Goal: Task Accomplishment & Management: Manage account settings

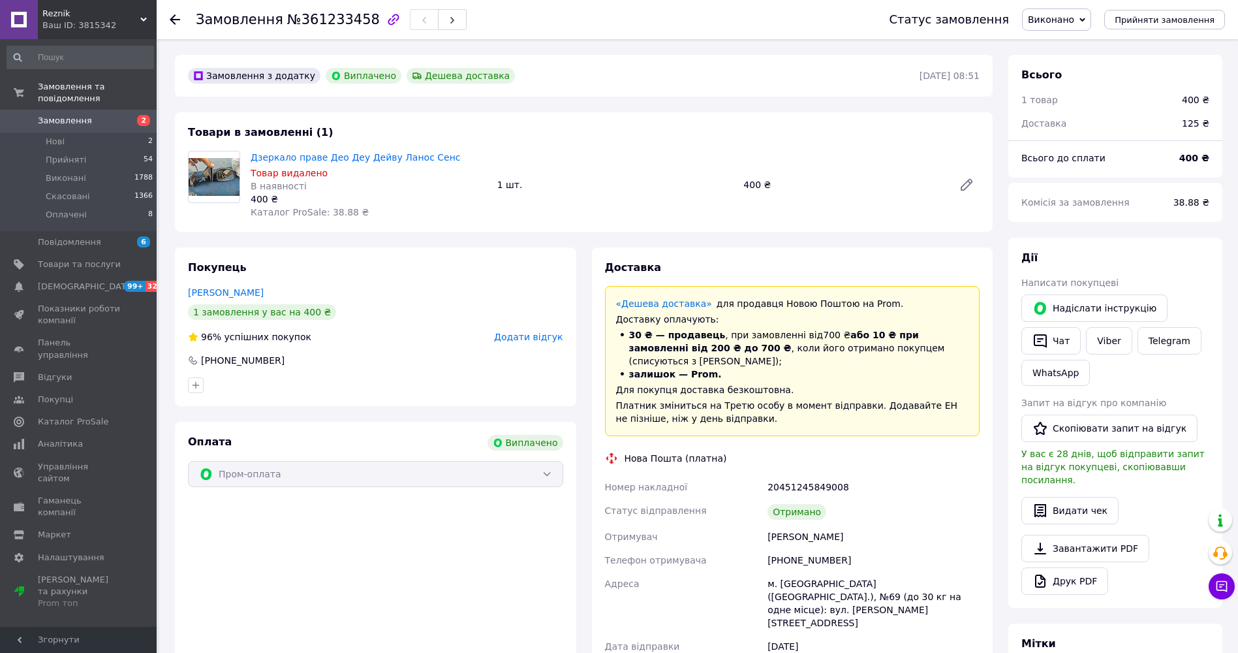
click at [70, 115] on span "Замовлення" at bounding box center [65, 121] width 54 height 12
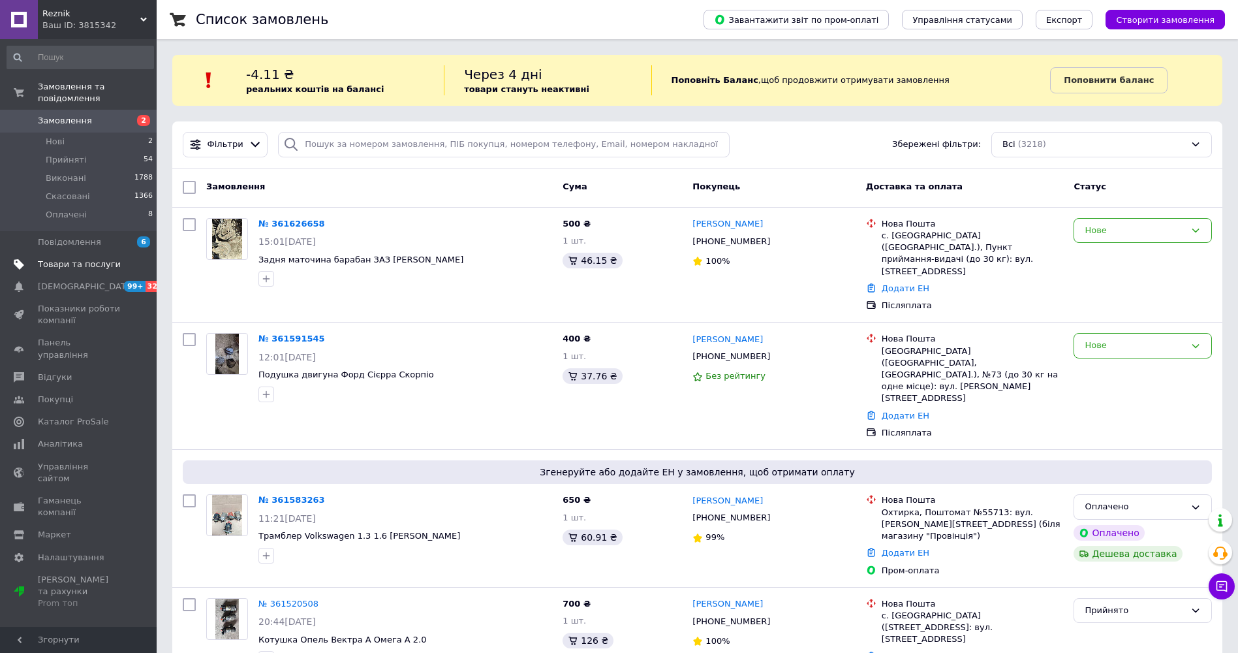
click at [71, 259] on span "Товари та послуги" at bounding box center [79, 265] width 83 height 12
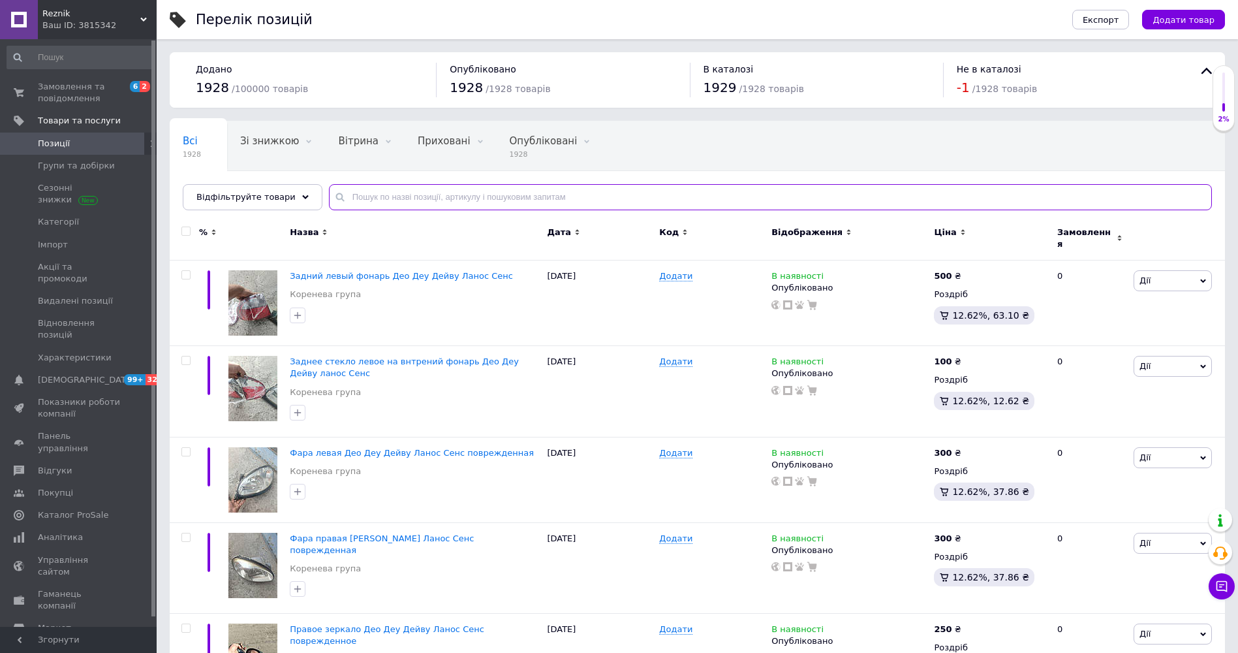
click at [400, 193] on input "text" at bounding box center [770, 197] width 883 height 26
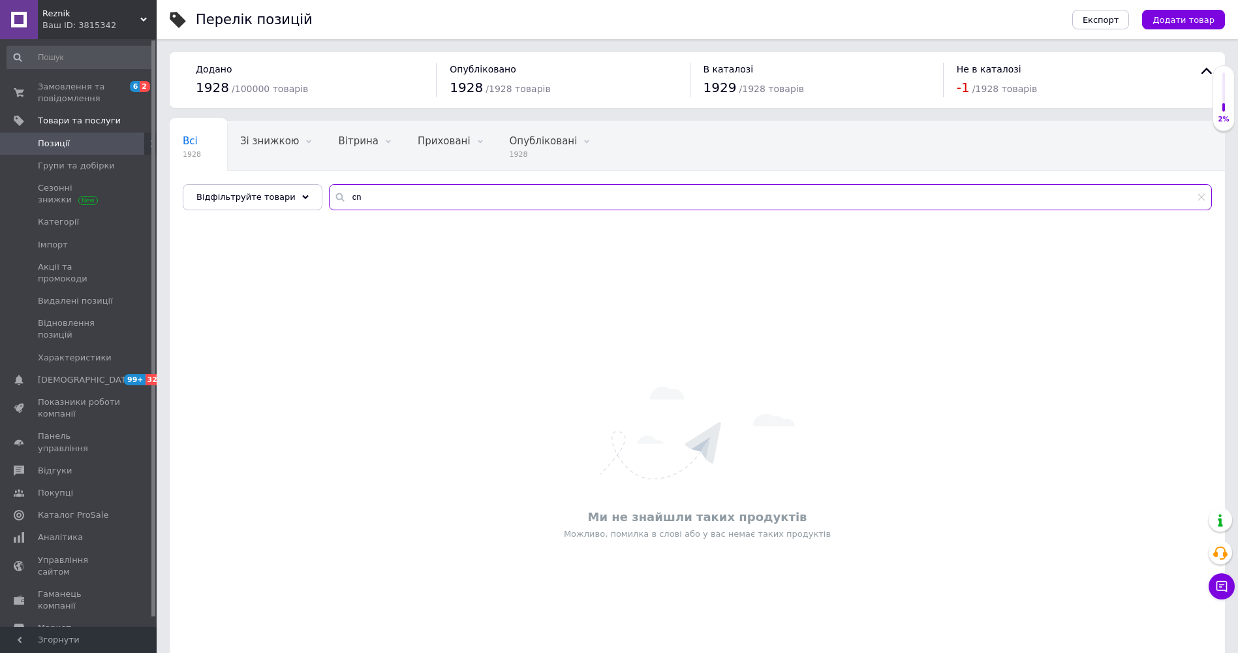
type input "c"
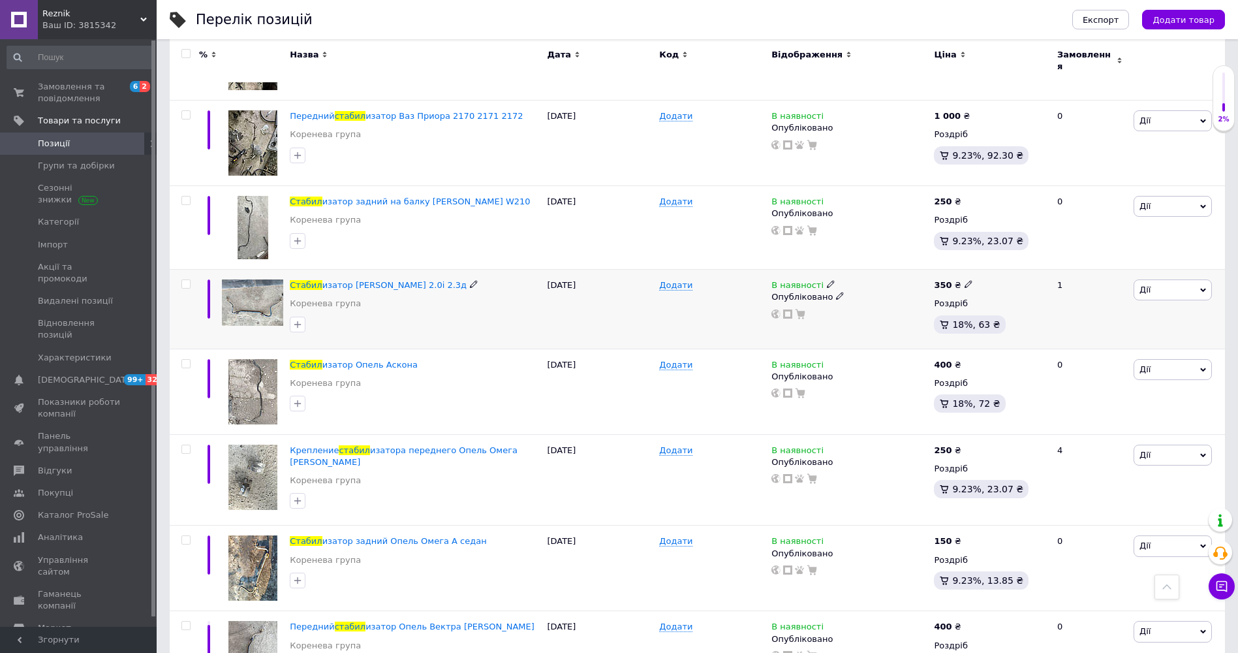
scroll to position [966, 0]
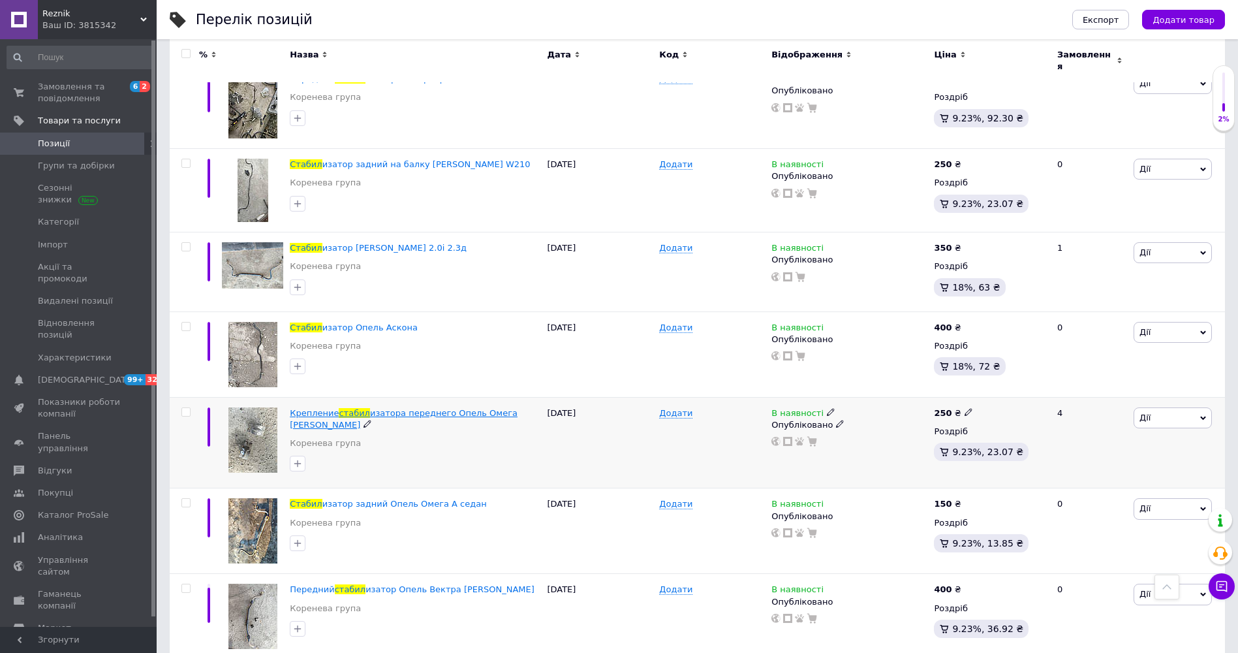
type input "стабил"
click at [366, 408] on span "изатора переднего Опель Омега [PERSON_NAME]" at bounding box center [404, 419] width 228 height 22
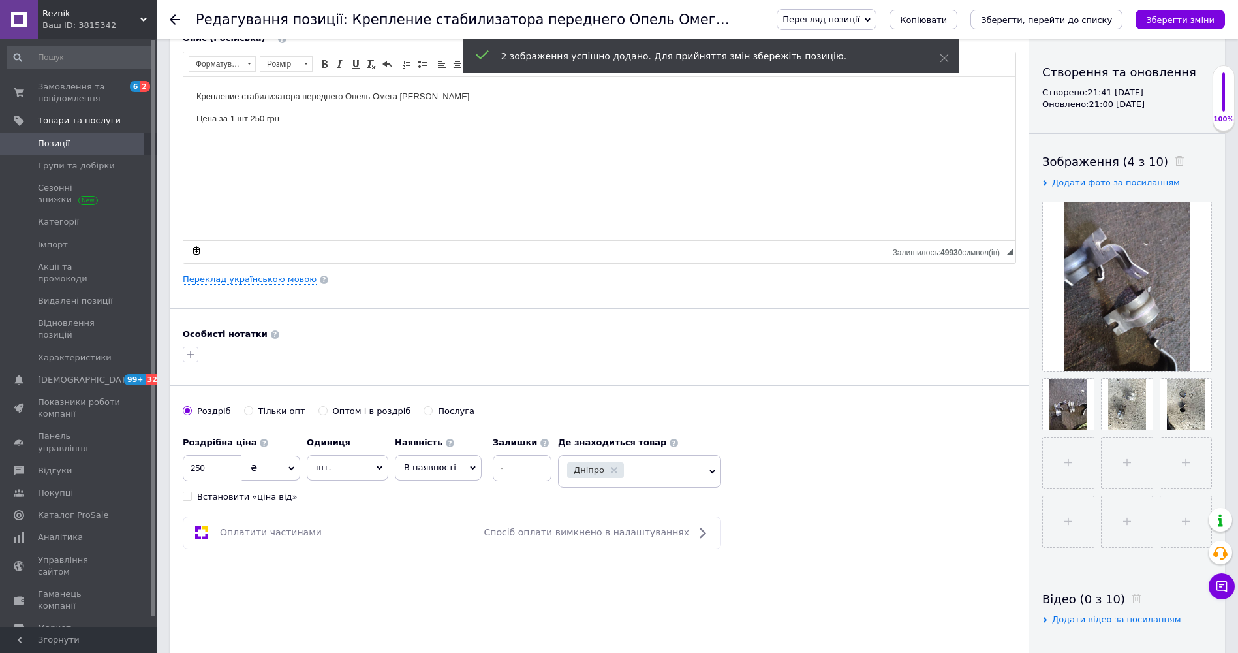
scroll to position [131, 0]
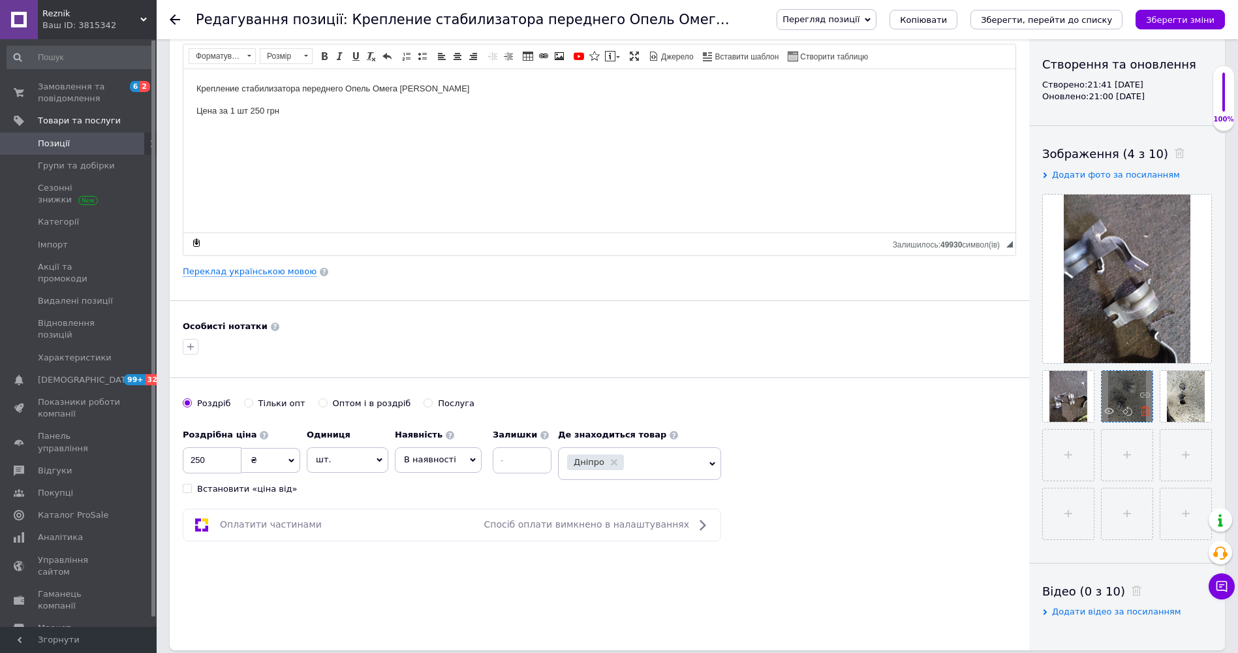
click at [1144, 412] on icon at bounding box center [1145, 411] width 10 height 10
click at [1142, 413] on use at bounding box center [1145, 411] width 10 height 10
click at [210, 131] on html "Крепление стабилизатора переднего Опель Омега А Цена за 1 шт 250 грн" at bounding box center [599, 100] width 832 height 62
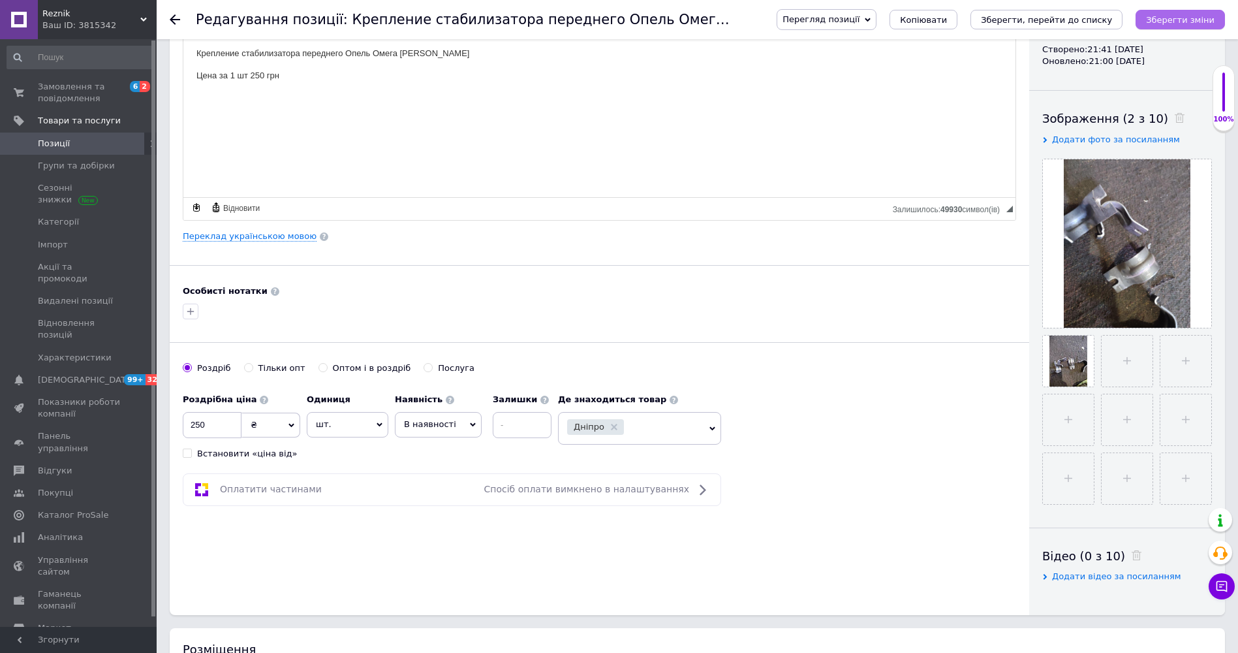
scroll to position [0, 0]
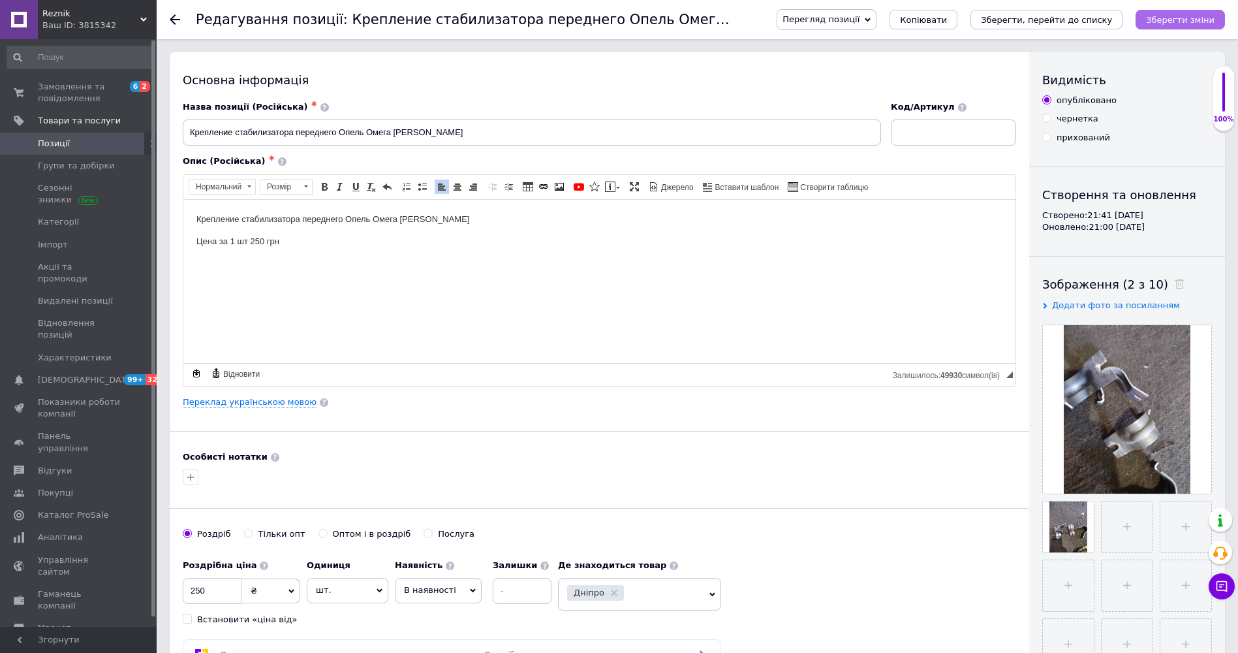
click at [1182, 18] on icon "Зберегти зміни" at bounding box center [1180, 20] width 69 height 10
click at [64, 295] on span "Видалені позиції" at bounding box center [75, 301] width 75 height 12
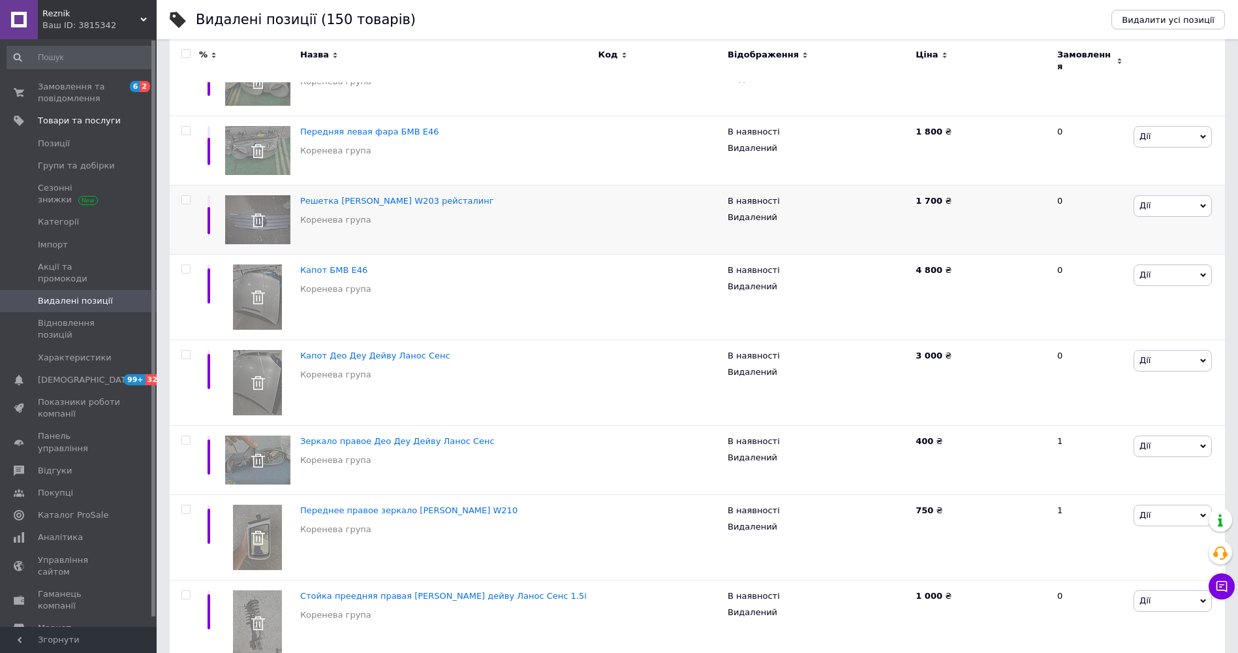
scroll to position [326, 0]
click at [394, 198] on span "Решетка [PERSON_NAME] W203 рейсталинг" at bounding box center [397, 203] width 194 height 10
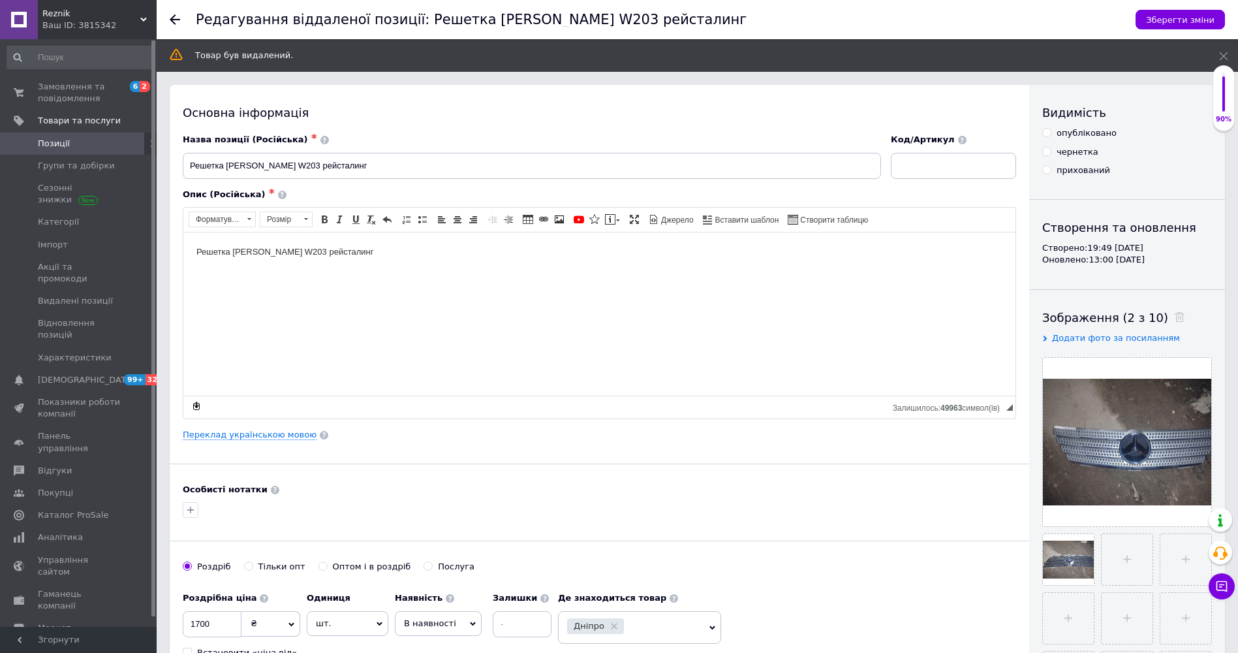
click at [1046, 131] on input "опубліковано" at bounding box center [1047, 132] width 8 height 8
radio input "true"
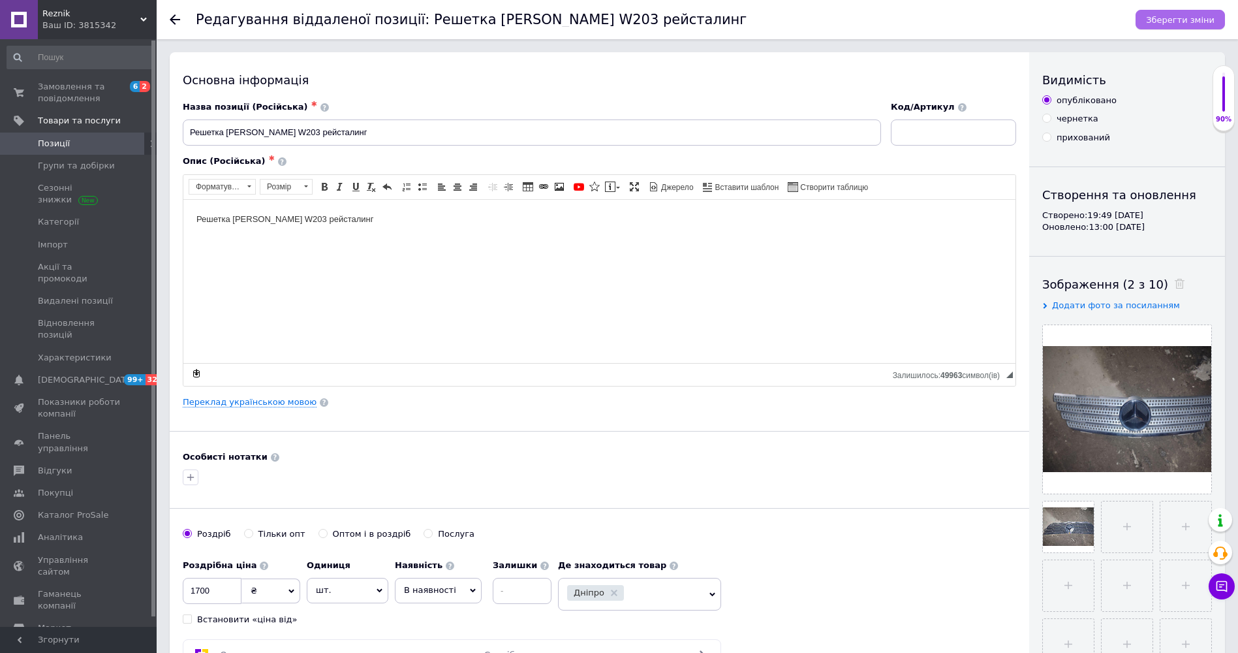
click at [1175, 13] on button "Зберегти зміни" at bounding box center [1180, 20] width 89 height 20
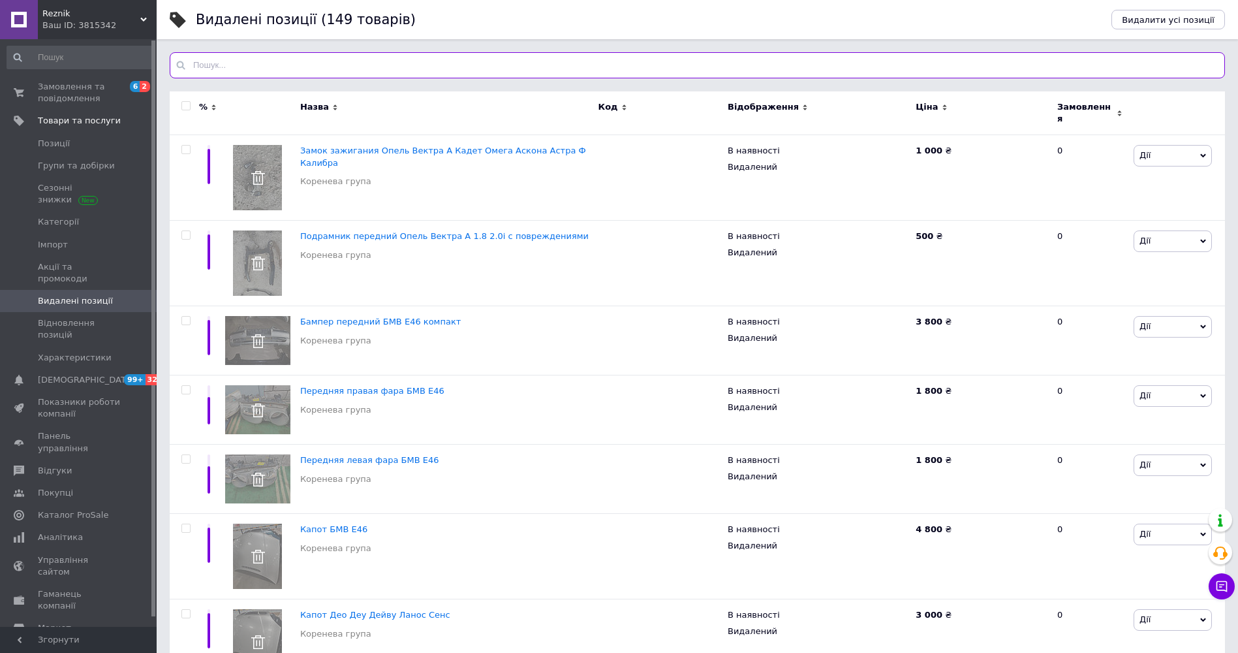
click at [298, 73] on input "text" at bounding box center [698, 65] width 1056 height 26
type input "у"
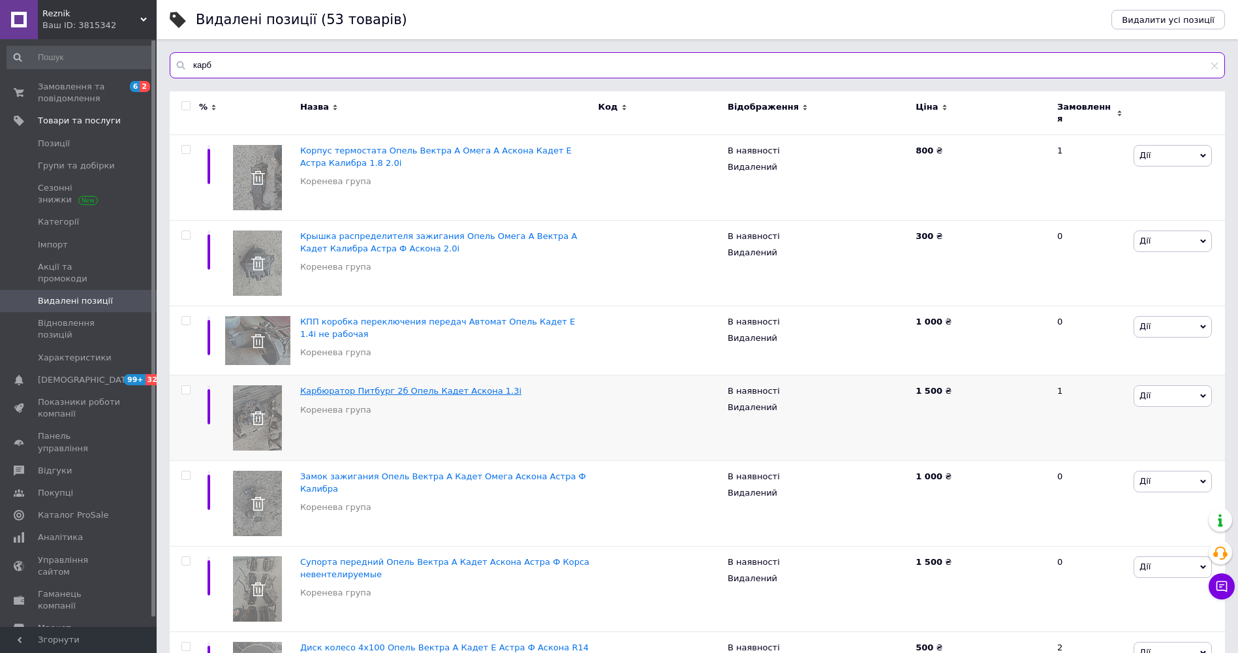
type input "карб"
click at [388, 386] on span "Карбюратор Питбург 2б Опель Кадет Аскона 1.3і" at bounding box center [410, 391] width 221 height 10
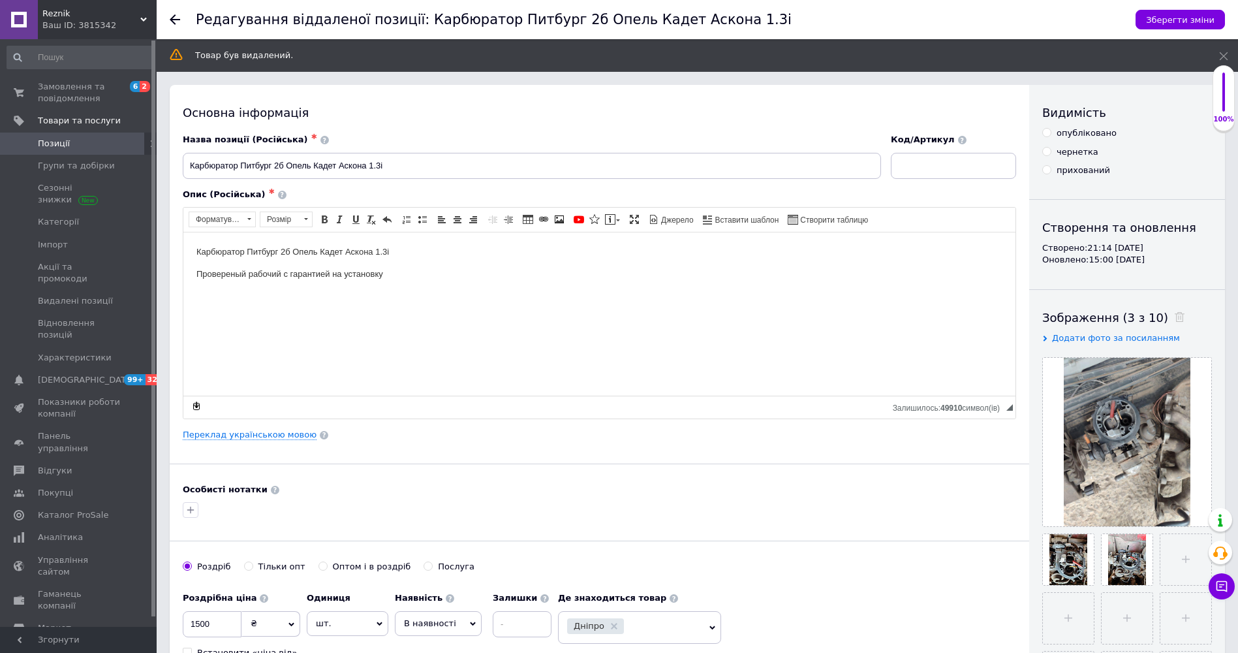
click at [1045, 132] on input "опубліковано" at bounding box center [1047, 132] width 8 height 8
radio input "true"
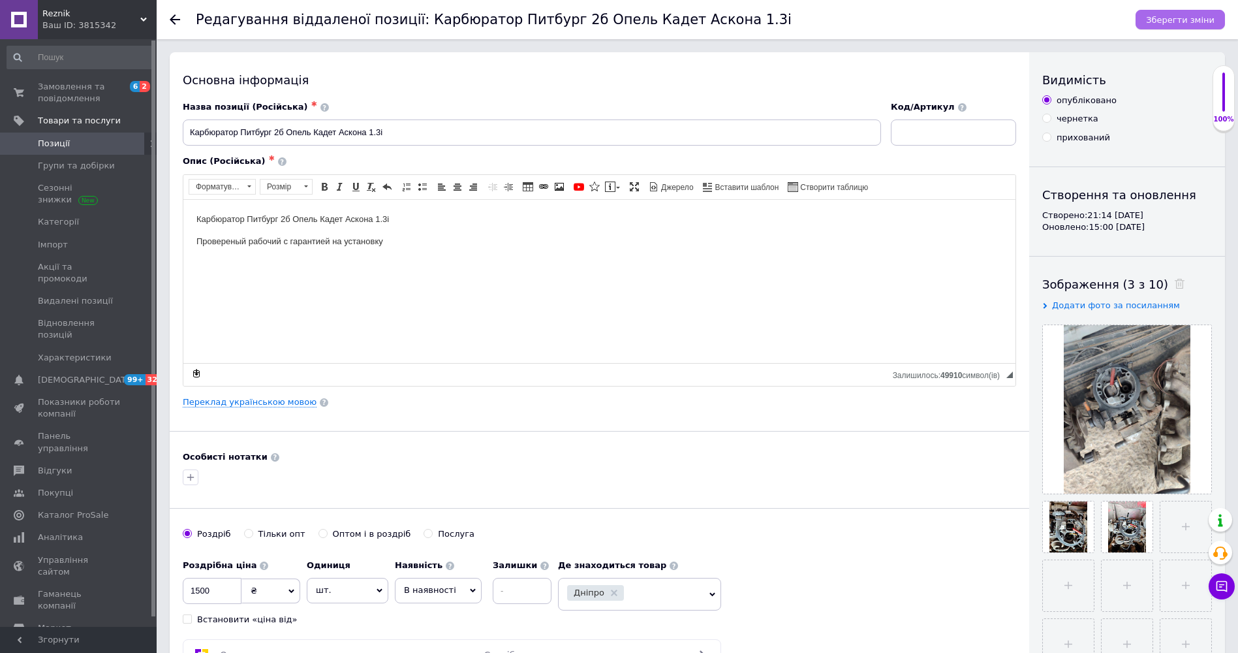
click at [1184, 15] on icon "Зберегти зміни" at bounding box center [1180, 20] width 69 height 10
click at [61, 146] on span "Позиції" at bounding box center [54, 144] width 32 height 12
